Goal: Task Accomplishment & Management: Manage account settings

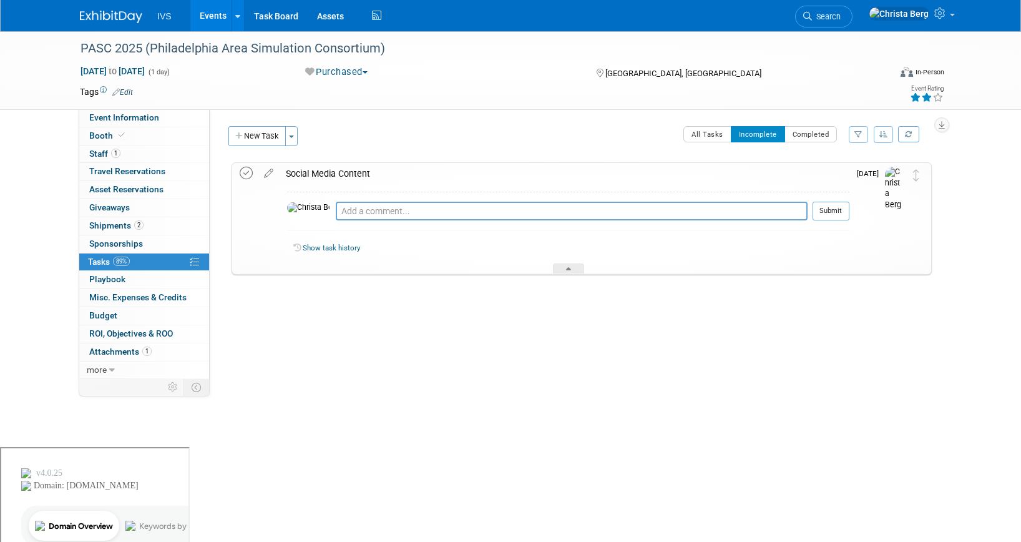
click at [249, 172] on icon at bounding box center [246, 173] width 13 height 13
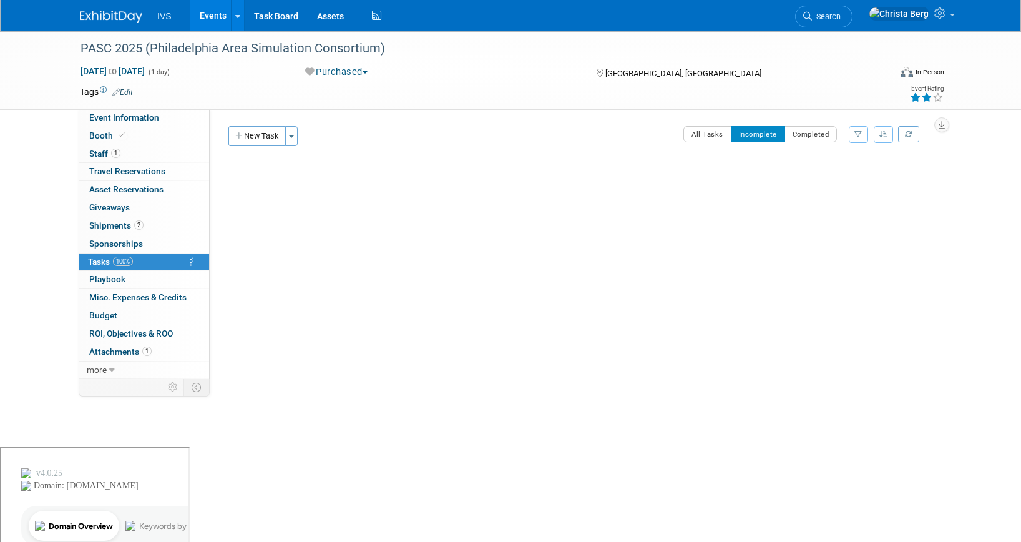
click at [416, 228] on div at bounding box center [578, 233] width 706 height 25
click at [205, 14] on link "Events" at bounding box center [213, 15] width 46 height 31
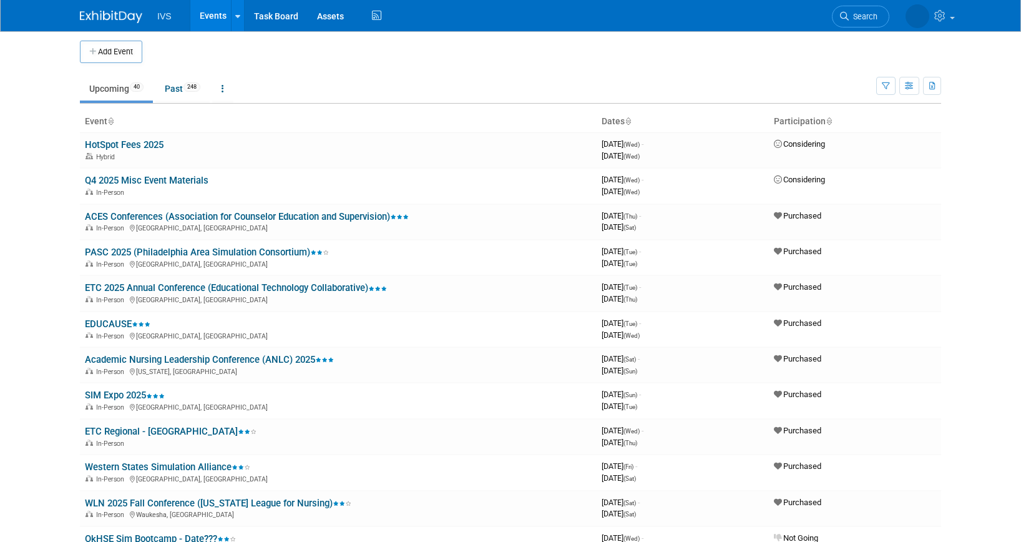
click at [24, 187] on body "IVS Events Add Event Bulk Upload Events Shareable Event Boards Recently Viewed …" at bounding box center [510, 268] width 1021 height 542
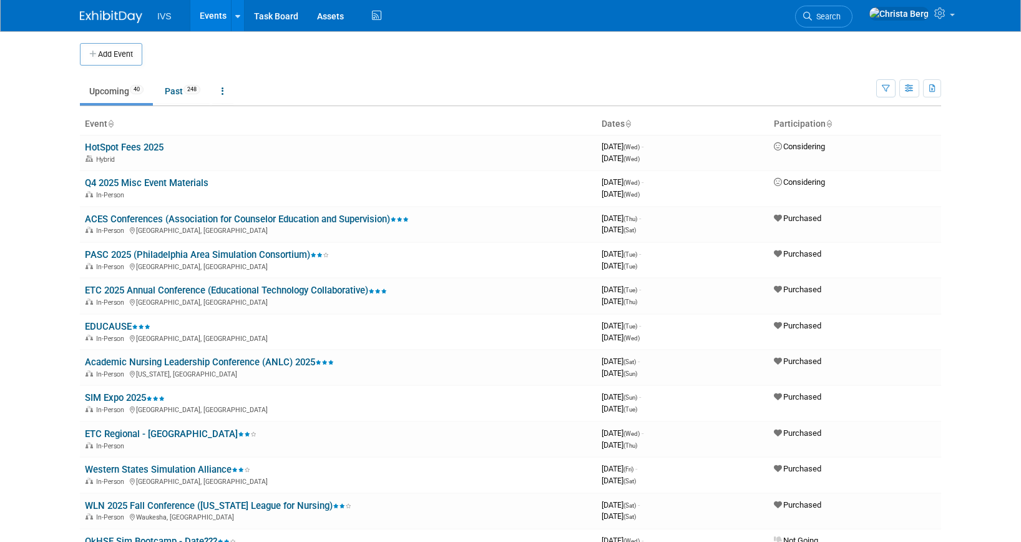
click at [768, 74] on td "Upcoming 40 Past 248 All Events 288 Past and Upcoming Grouped Annually Events g…" at bounding box center [478, 86] width 796 height 41
